Goal: Find specific page/section: Find specific page/section

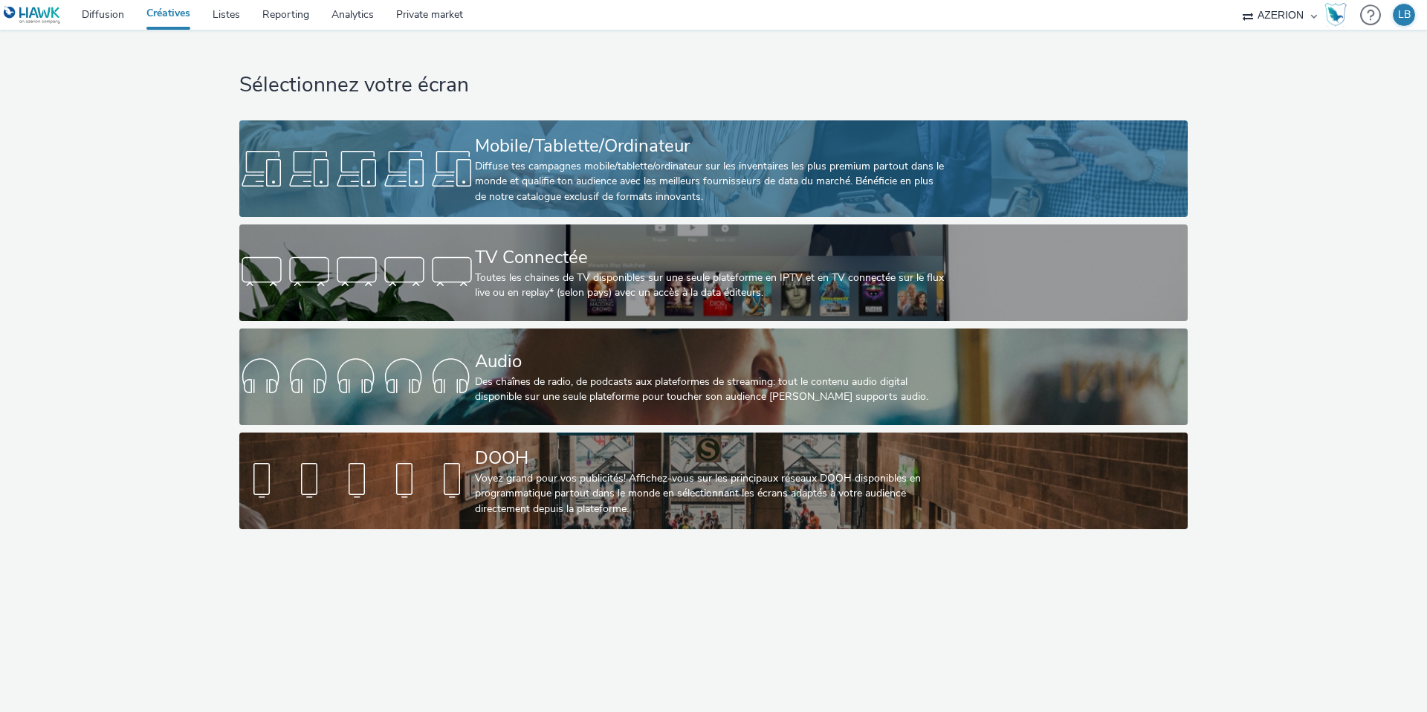
click at [367, 176] on div at bounding box center [357, 169] width 236 height 48
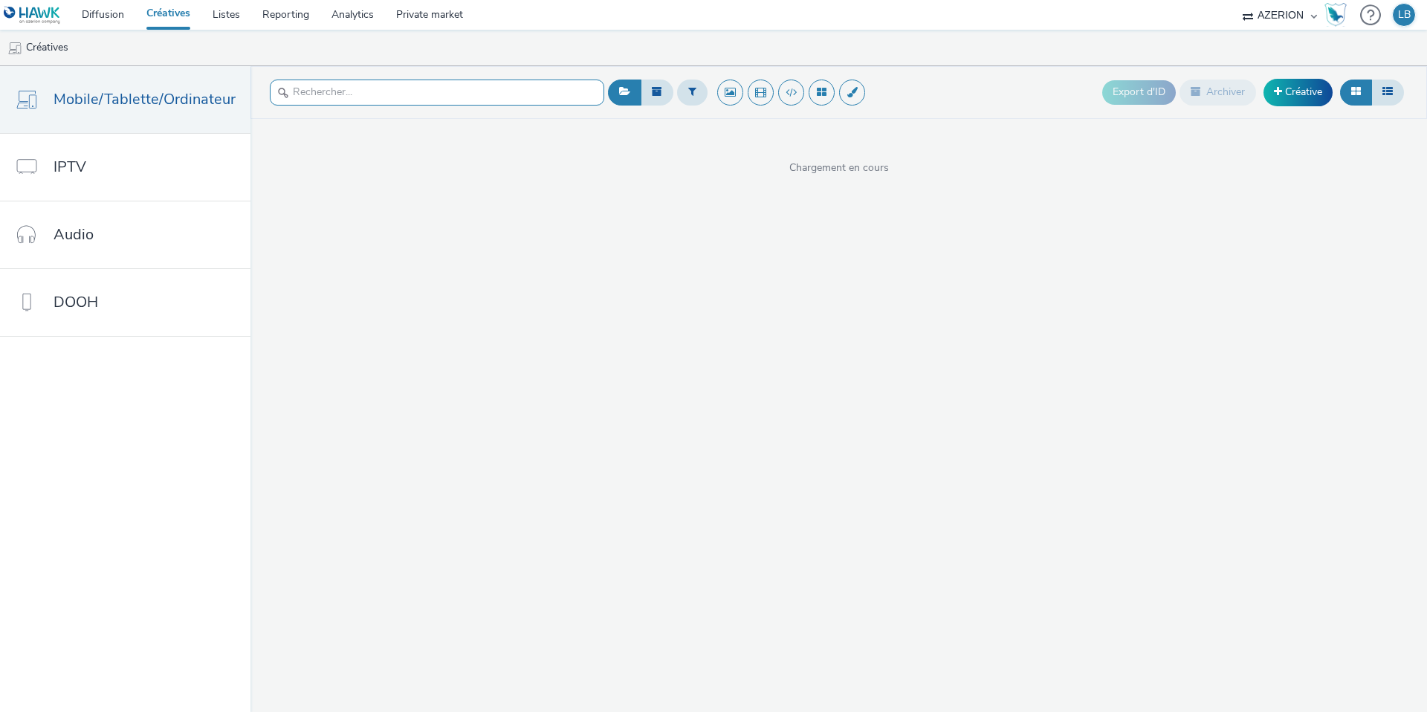
click at [292, 94] on input "text" at bounding box center [437, 93] width 334 height 26
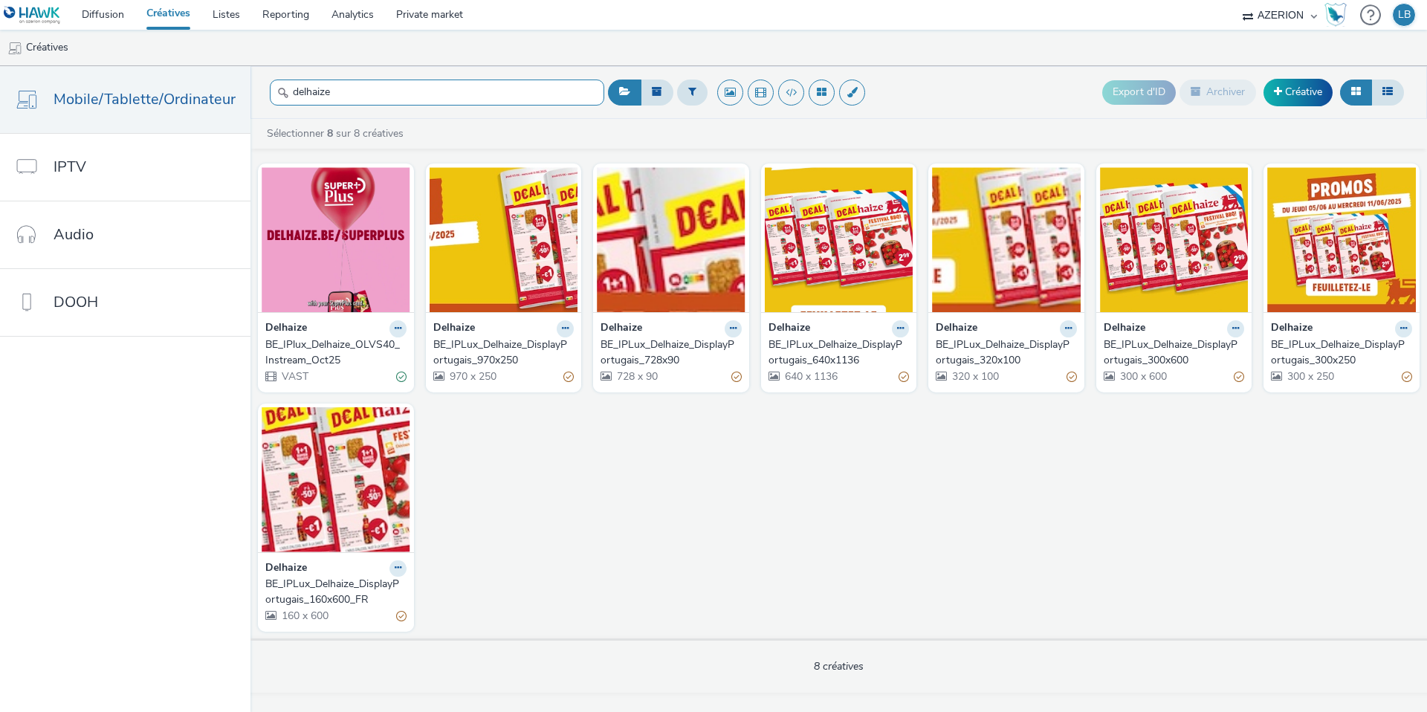
type input "delhaize"
click at [334, 346] on div "BE_IPlux_Delhaize_OLVS40_Instream_Oct25" at bounding box center [332, 352] width 135 height 30
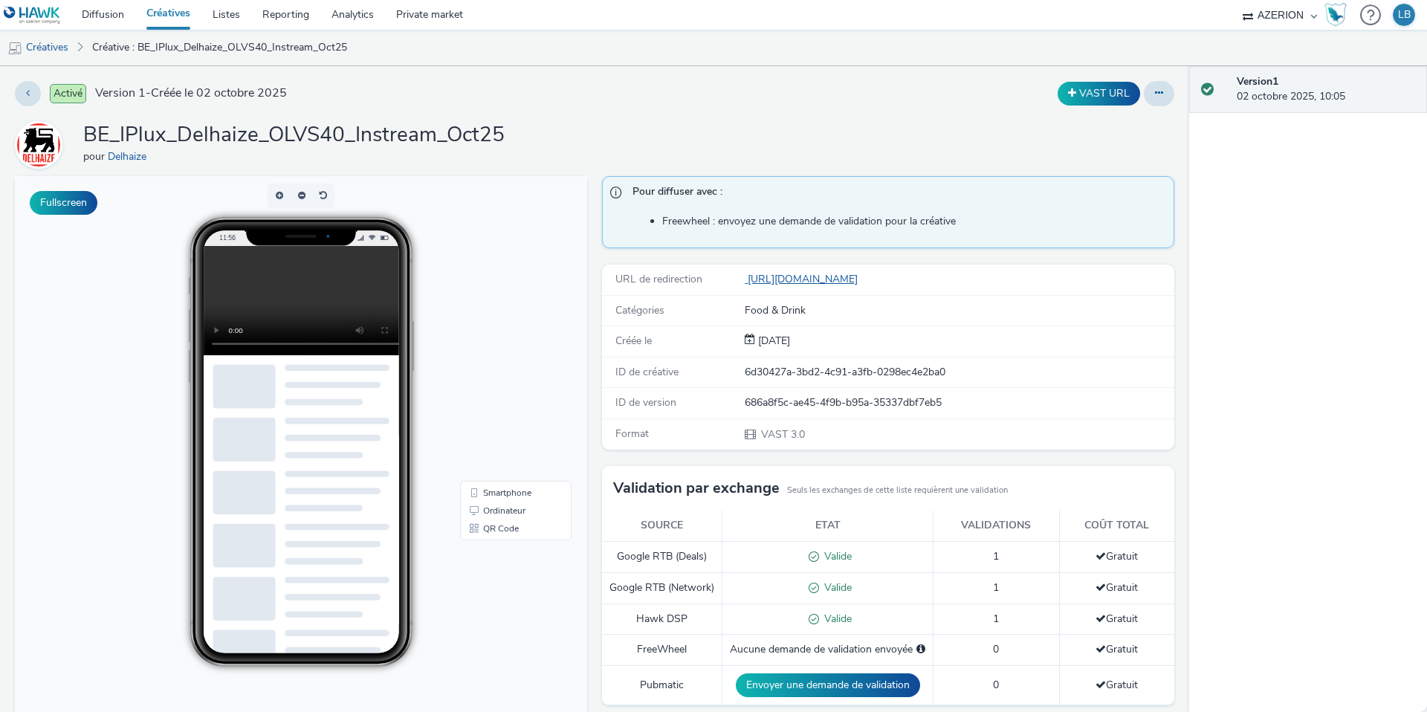
drag, startPoint x: 931, startPoint y: 277, endPoint x: 747, endPoint y: 279, distance: 184.3
click at [747, 279] on div "[URL][DOMAIN_NAME]" at bounding box center [959, 279] width 428 height 15
copy link "[URL][DOMAIN_NAME]"
click at [108, 12] on link "Diffusion" at bounding box center [103, 15] width 65 height 30
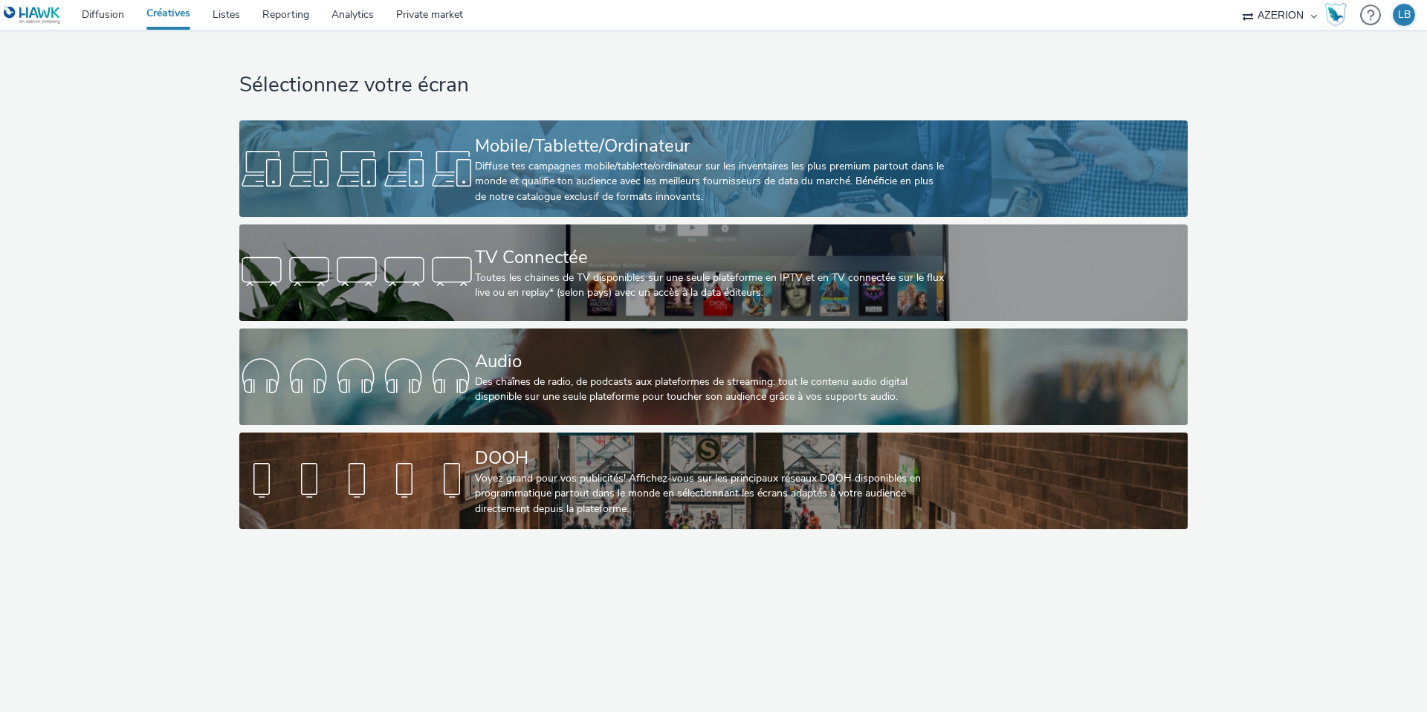
click at [490, 169] on div "Diffuse tes campagnes mobile/tablette/ordinateur sur les inventaires les plus p…" at bounding box center [710, 181] width 471 height 45
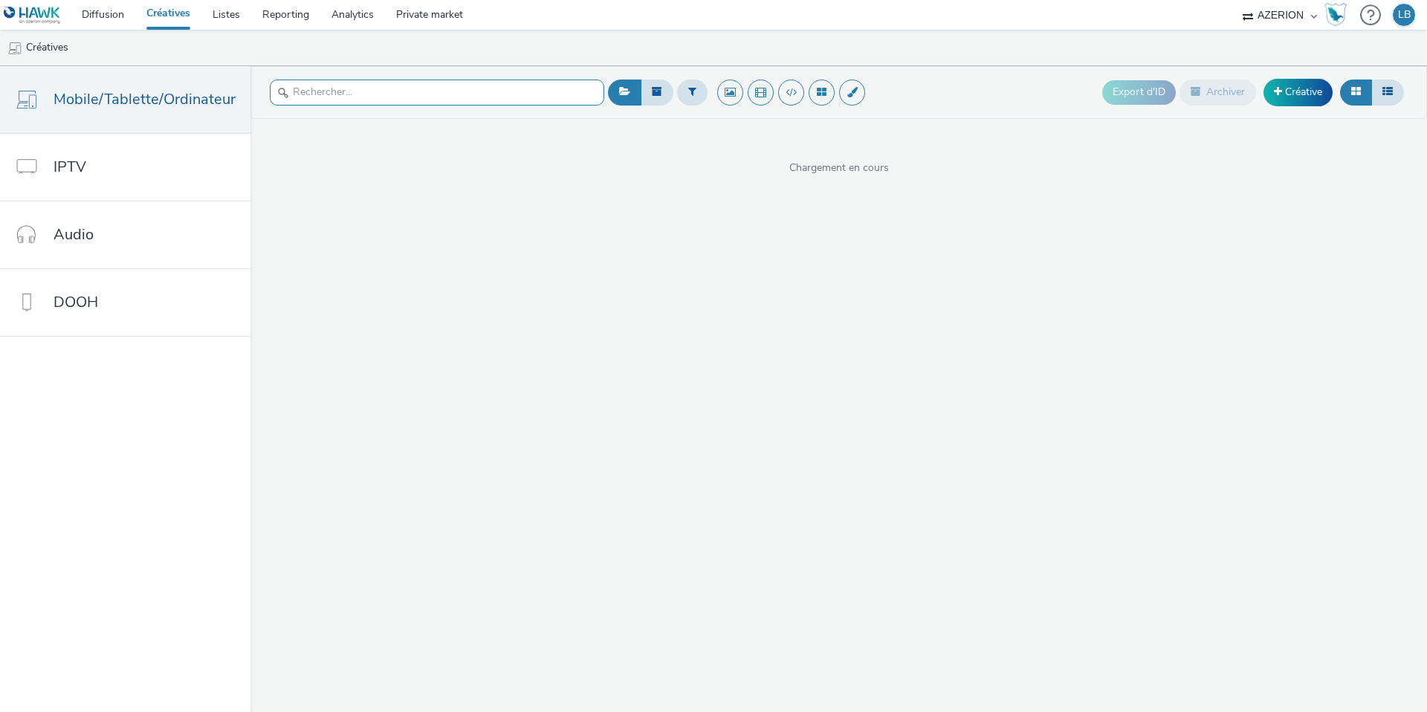
click at [346, 96] on input "text" at bounding box center [437, 93] width 334 height 26
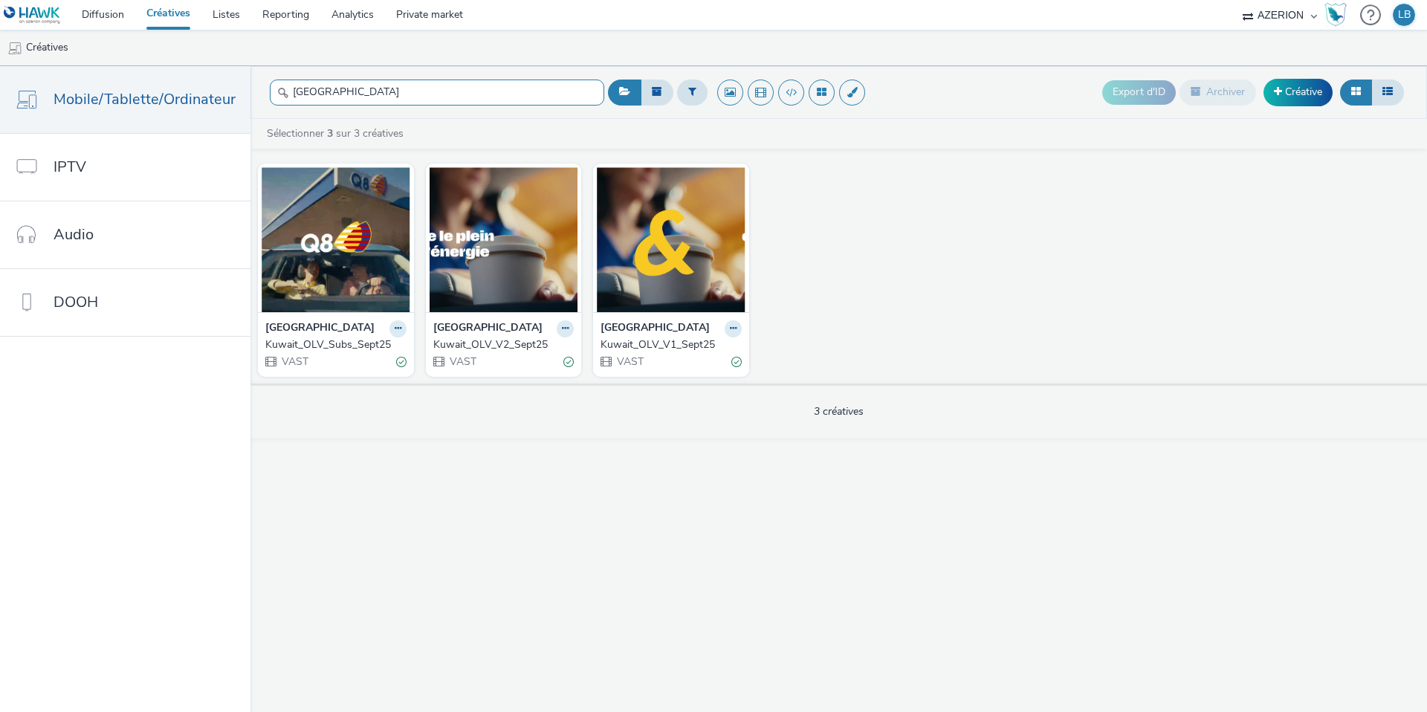
type input "kuwait"
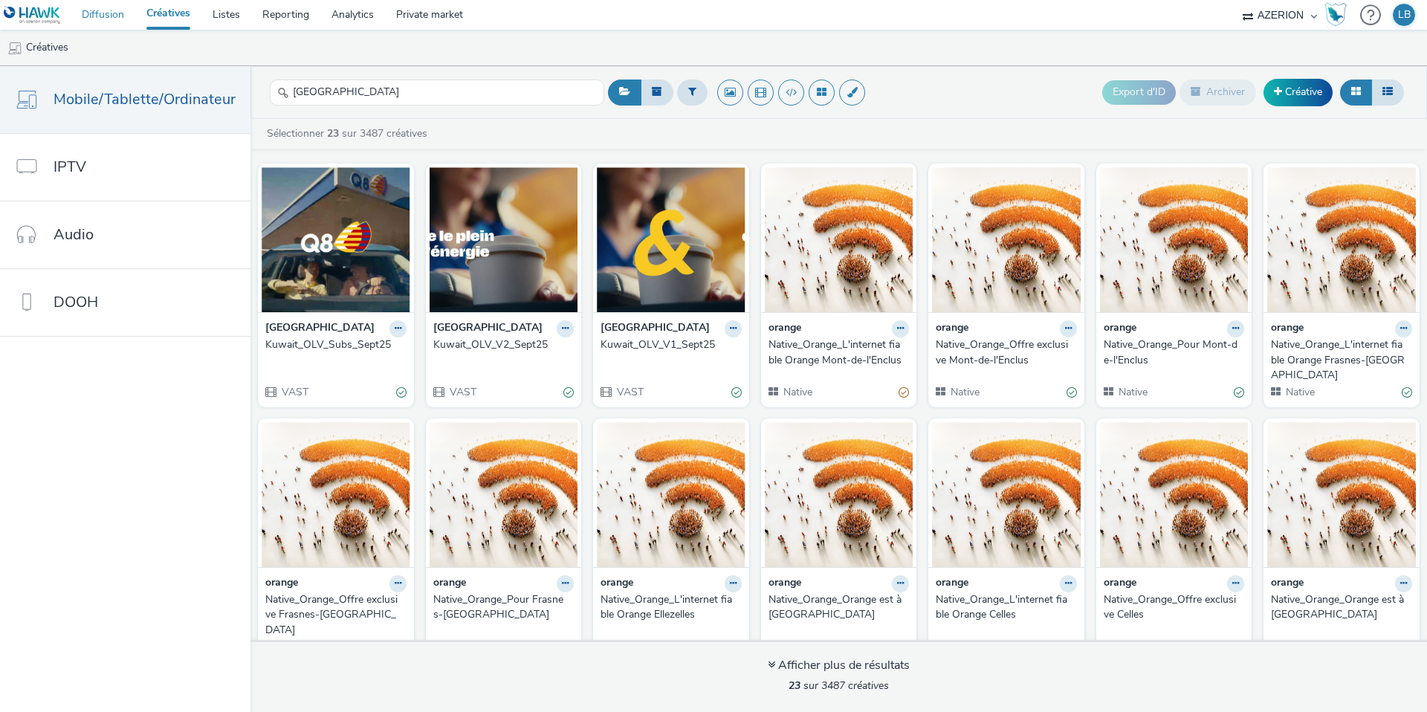
click at [117, 21] on link "Diffusion" at bounding box center [103, 15] width 65 height 30
